Goal: Task Accomplishment & Management: Use online tool/utility

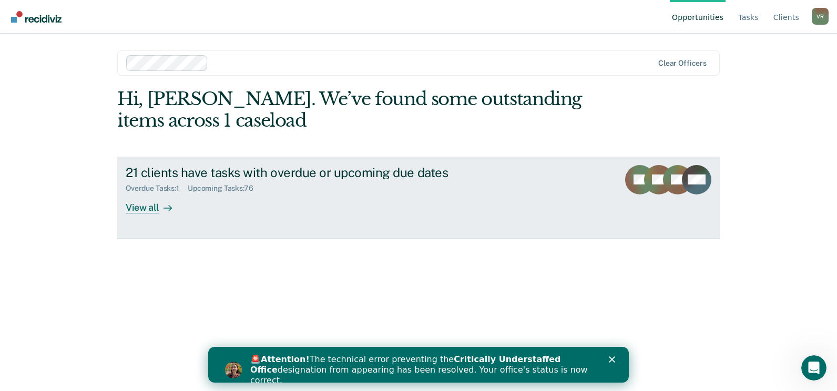
click at [149, 207] on div "View all" at bounding box center [155, 203] width 59 height 20
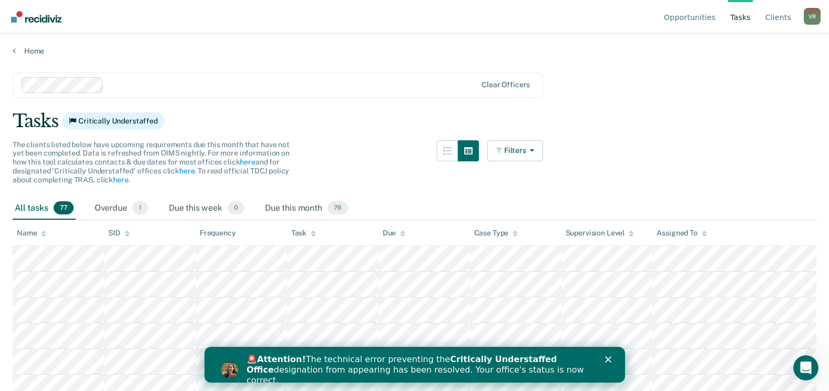
click at [608, 363] on div "🚨 Attention! The technical error preventing the Critically Understaffed Office …" at bounding box center [414, 370] width 420 height 38
click at [605, 359] on icon "Close" at bounding box center [607, 359] width 6 height 6
